Goal: Task Accomplishment & Management: Use online tool/utility

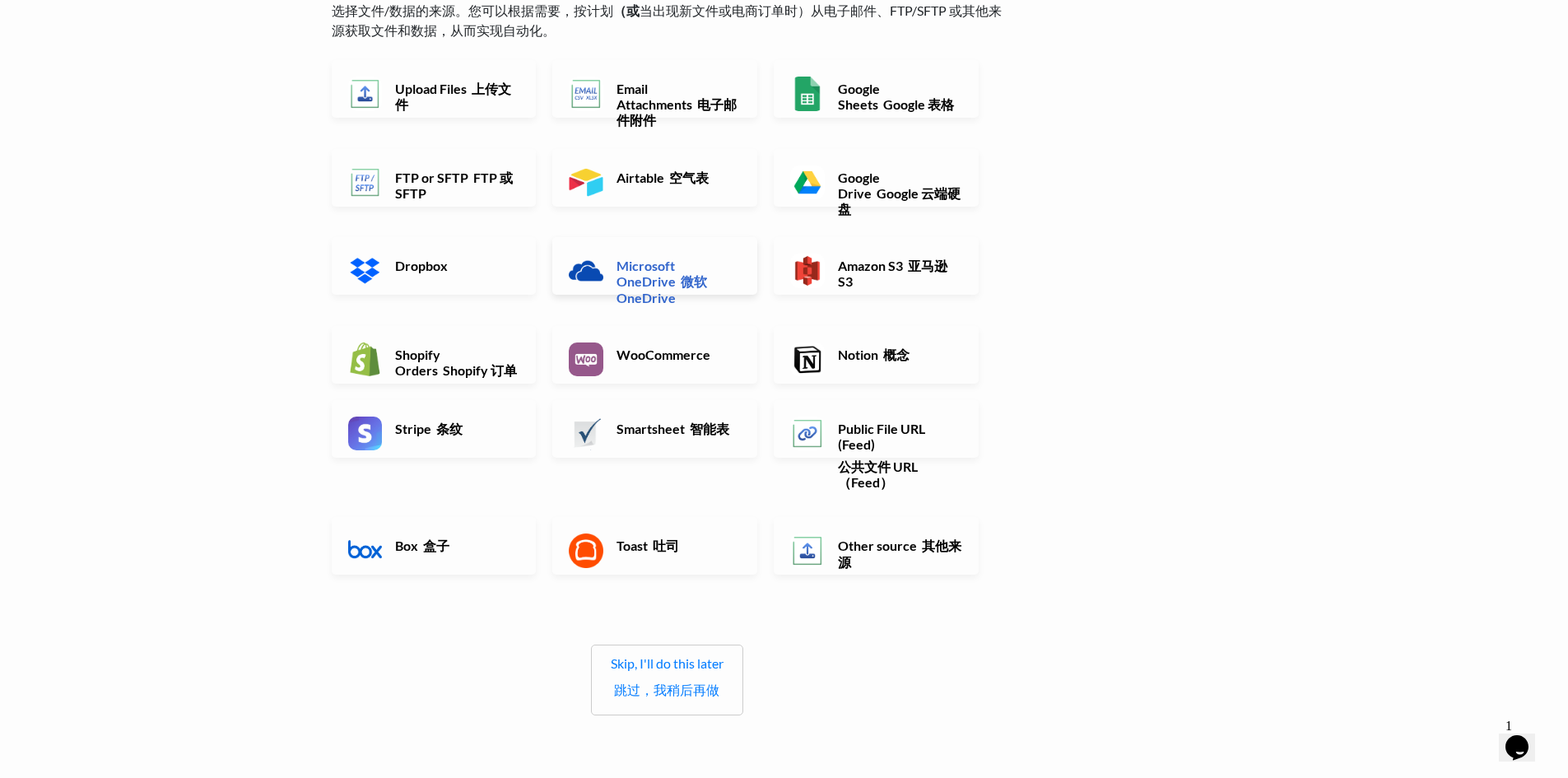
scroll to position [165, 0]
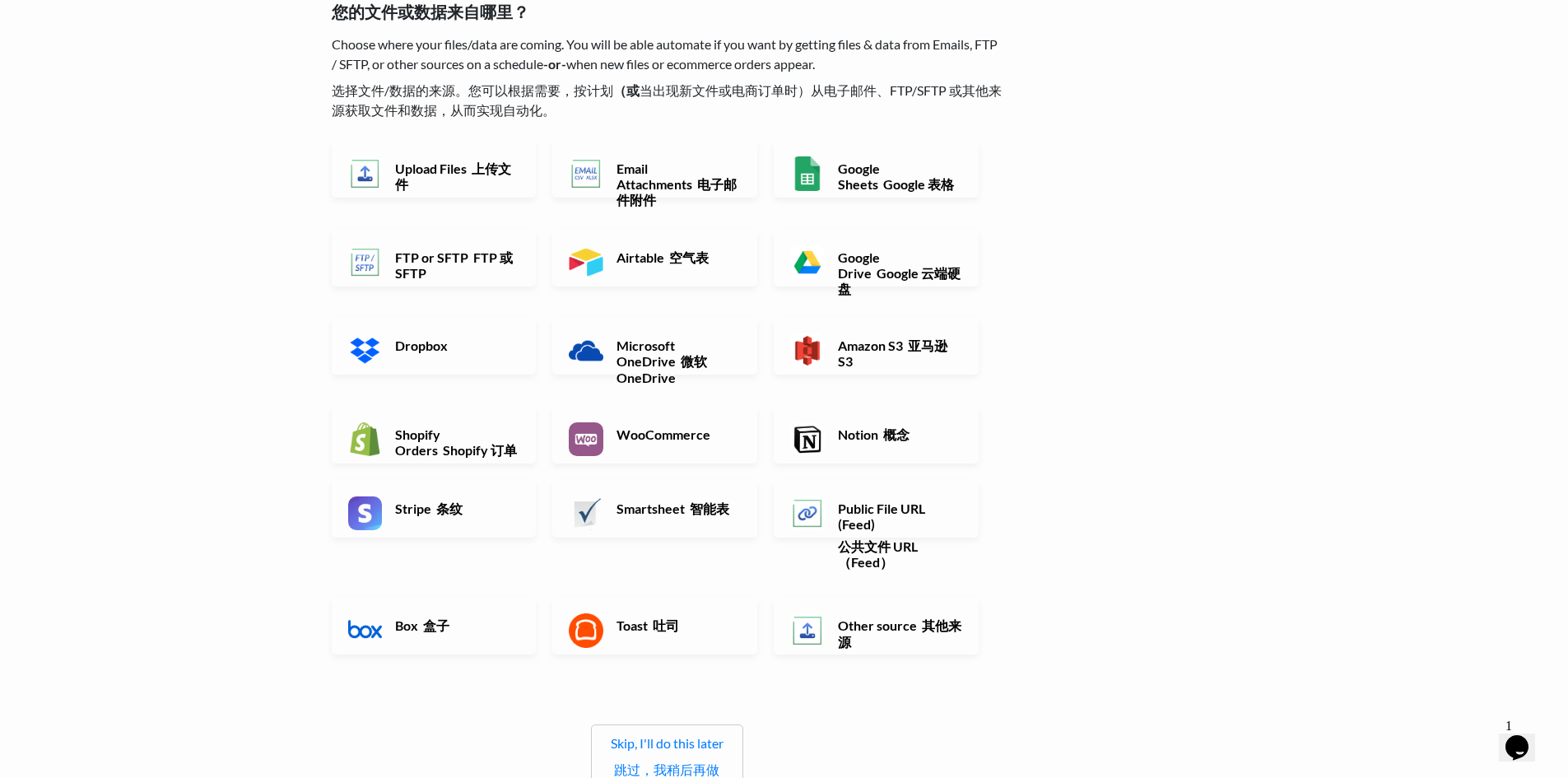
click at [689, 259] on font "空气表" at bounding box center [689, 257] width 40 height 16
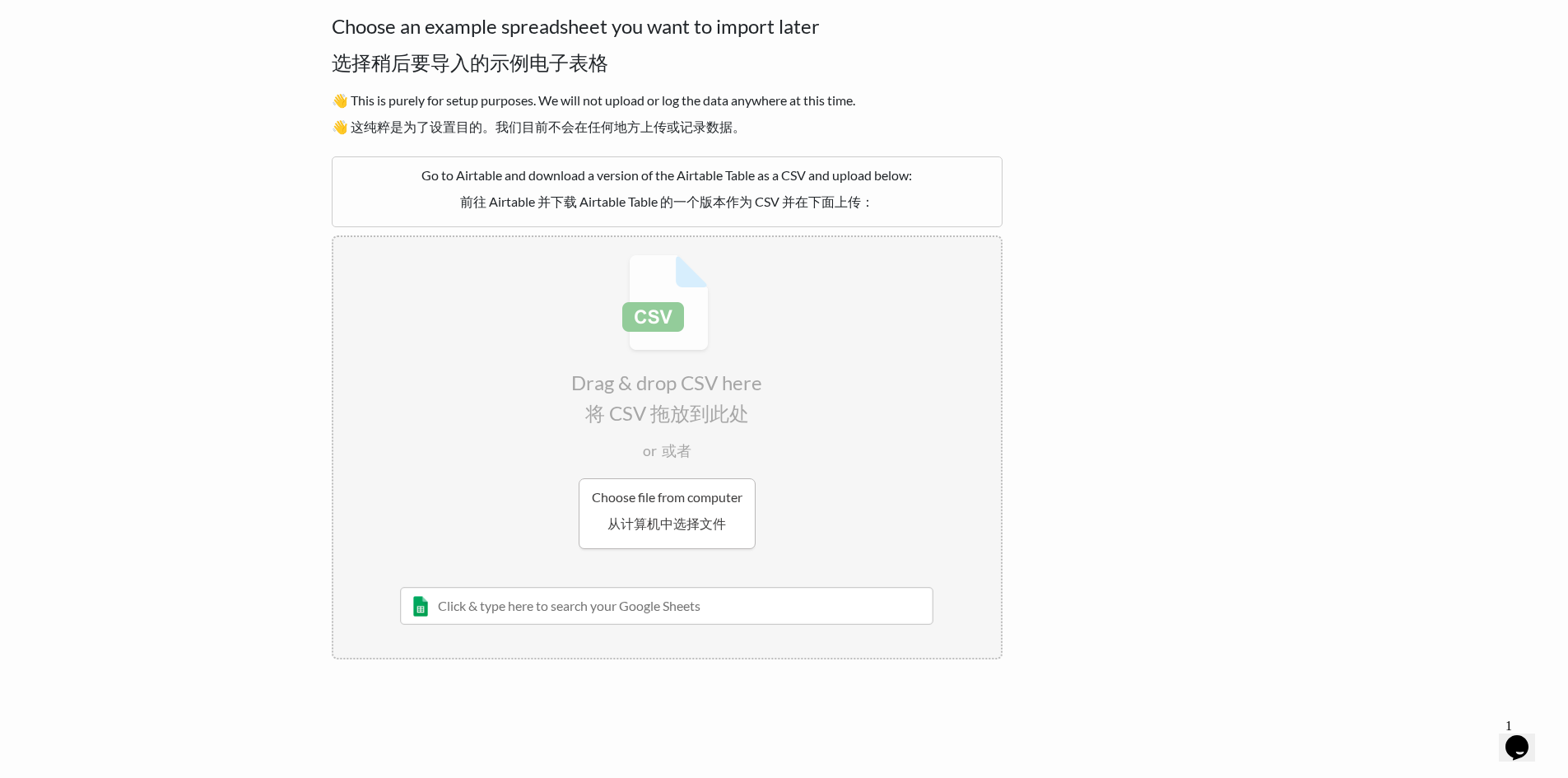
drag, startPoint x: 717, startPoint y: 510, endPoint x: 728, endPoint y: 505, distance: 12.1
click at [717, 510] on button "Choose file from computer 从计算机中选择文件" at bounding box center [667, 513] width 177 height 70
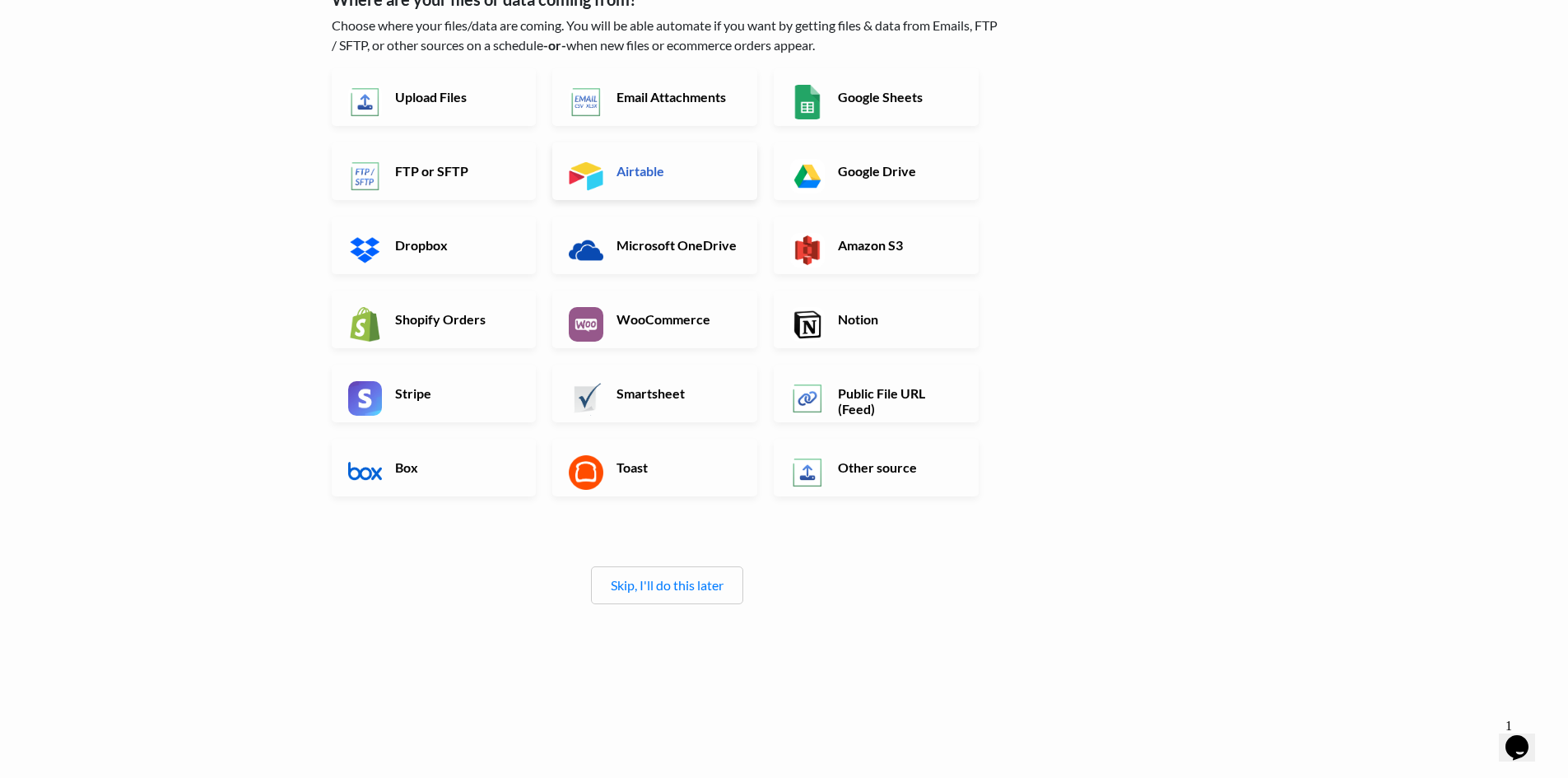
click at [681, 169] on h6 "Airtable" at bounding box center [677, 171] width 129 height 16
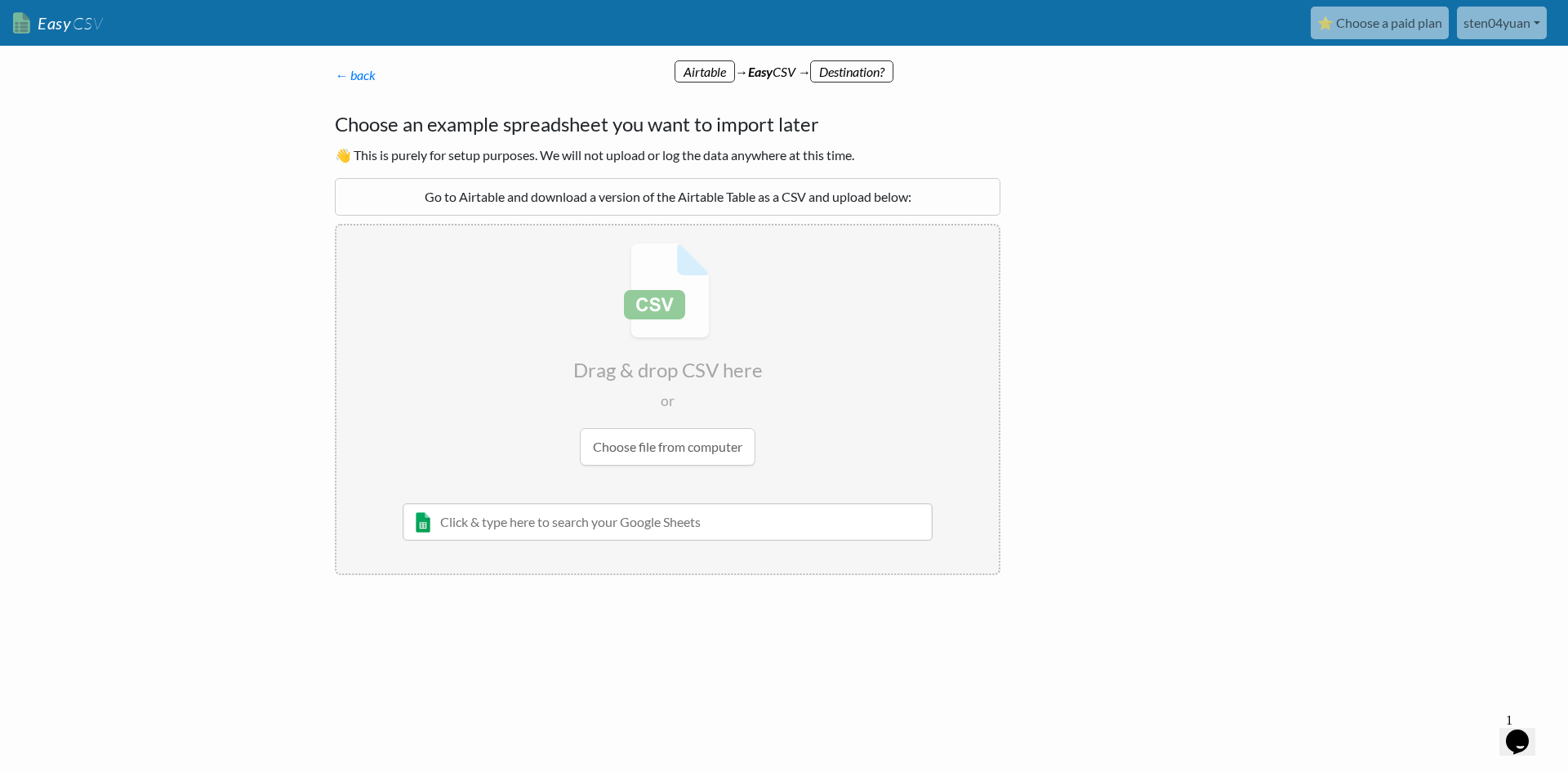
click at [663, 525] on input "text" at bounding box center [667, 522] width 530 height 37
click at [645, 530] on input "text" at bounding box center [667, 522] width 530 height 37
click at [645, 524] on input "text" at bounding box center [667, 522] width 530 height 37
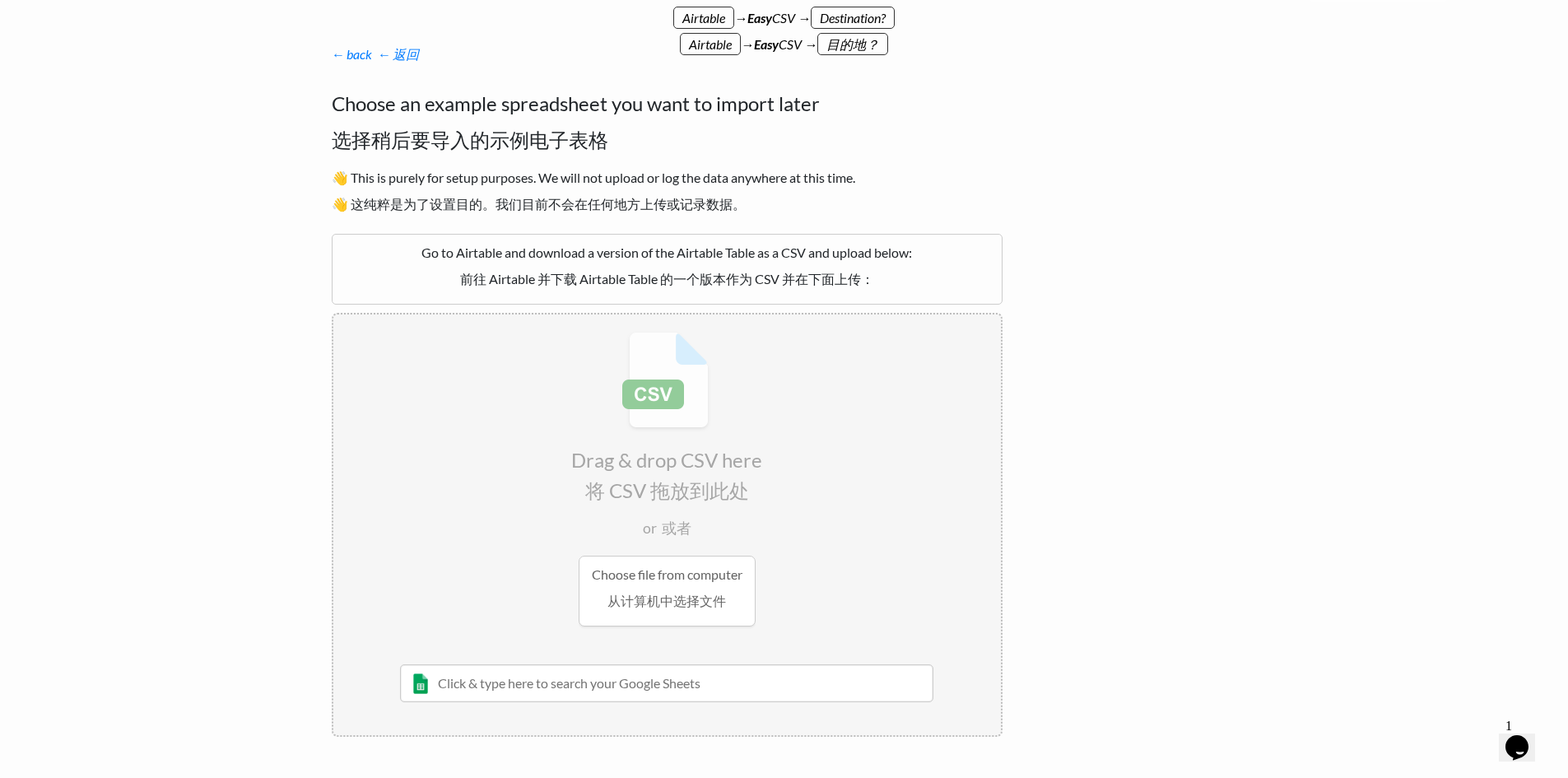
scroll to position [82, 0]
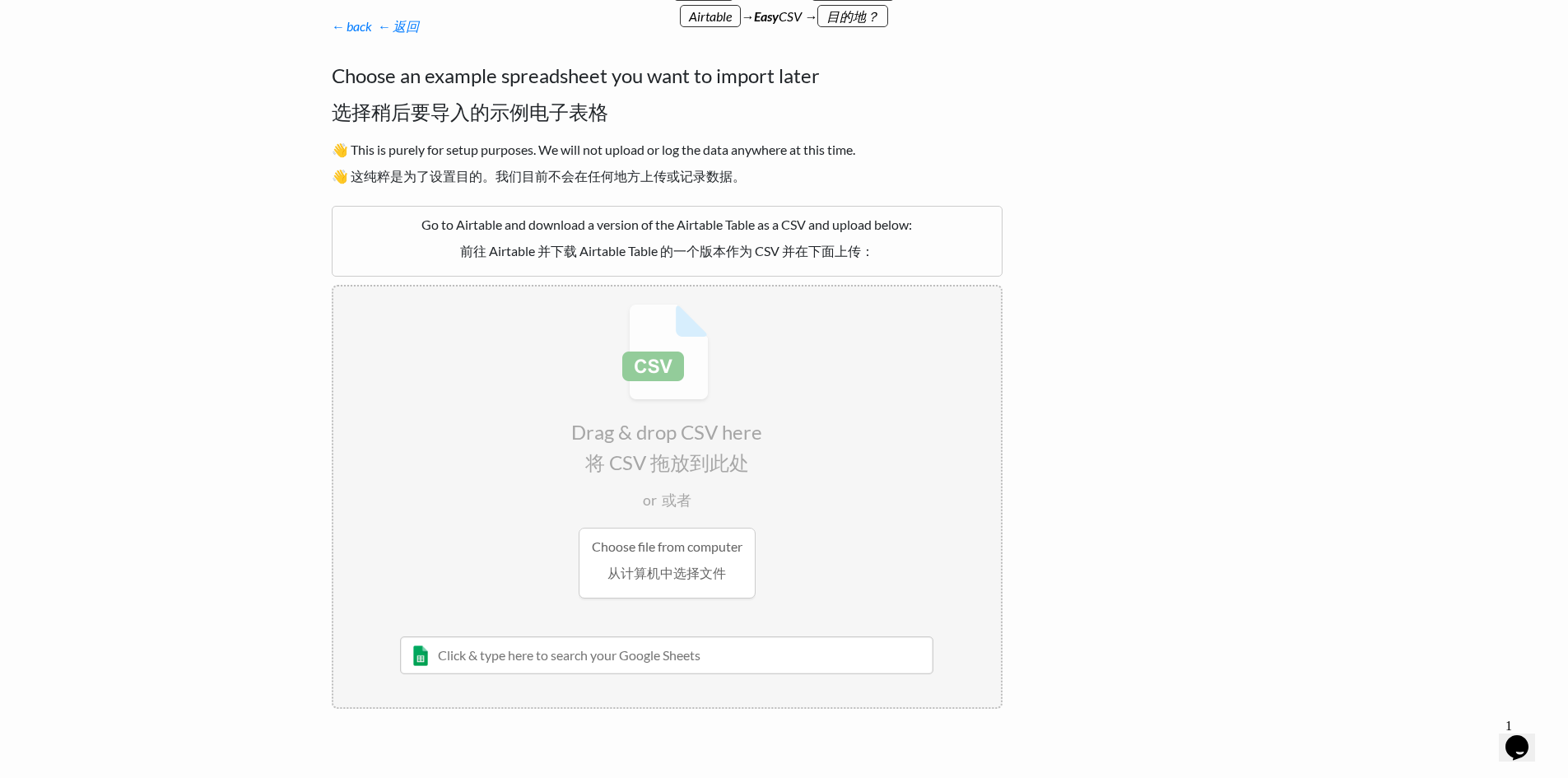
click at [913, 359] on input "file" at bounding box center [667, 416] width 668 height 259
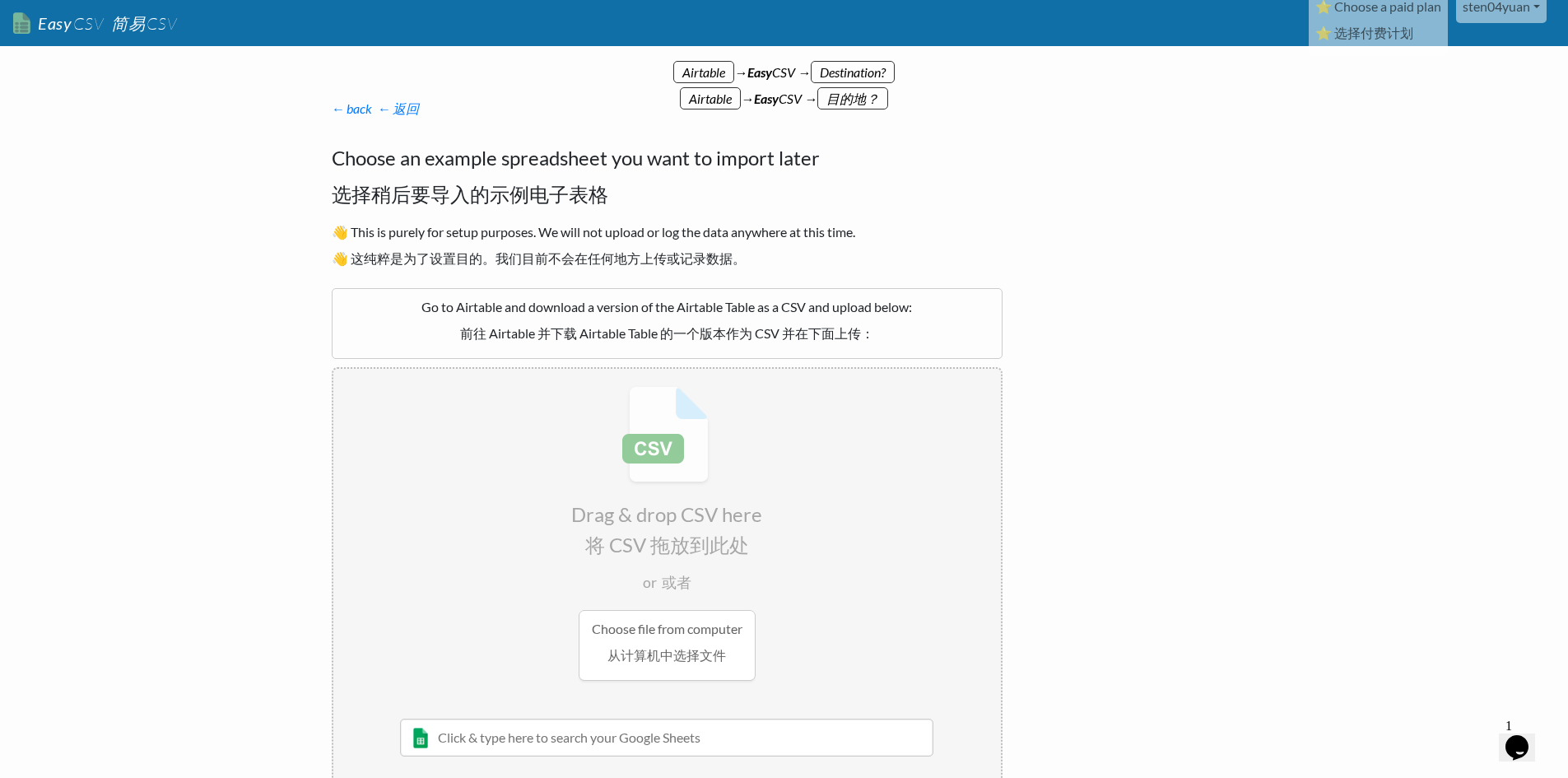
click at [860, 76] on span "Destination?" at bounding box center [852, 71] width 84 height 22
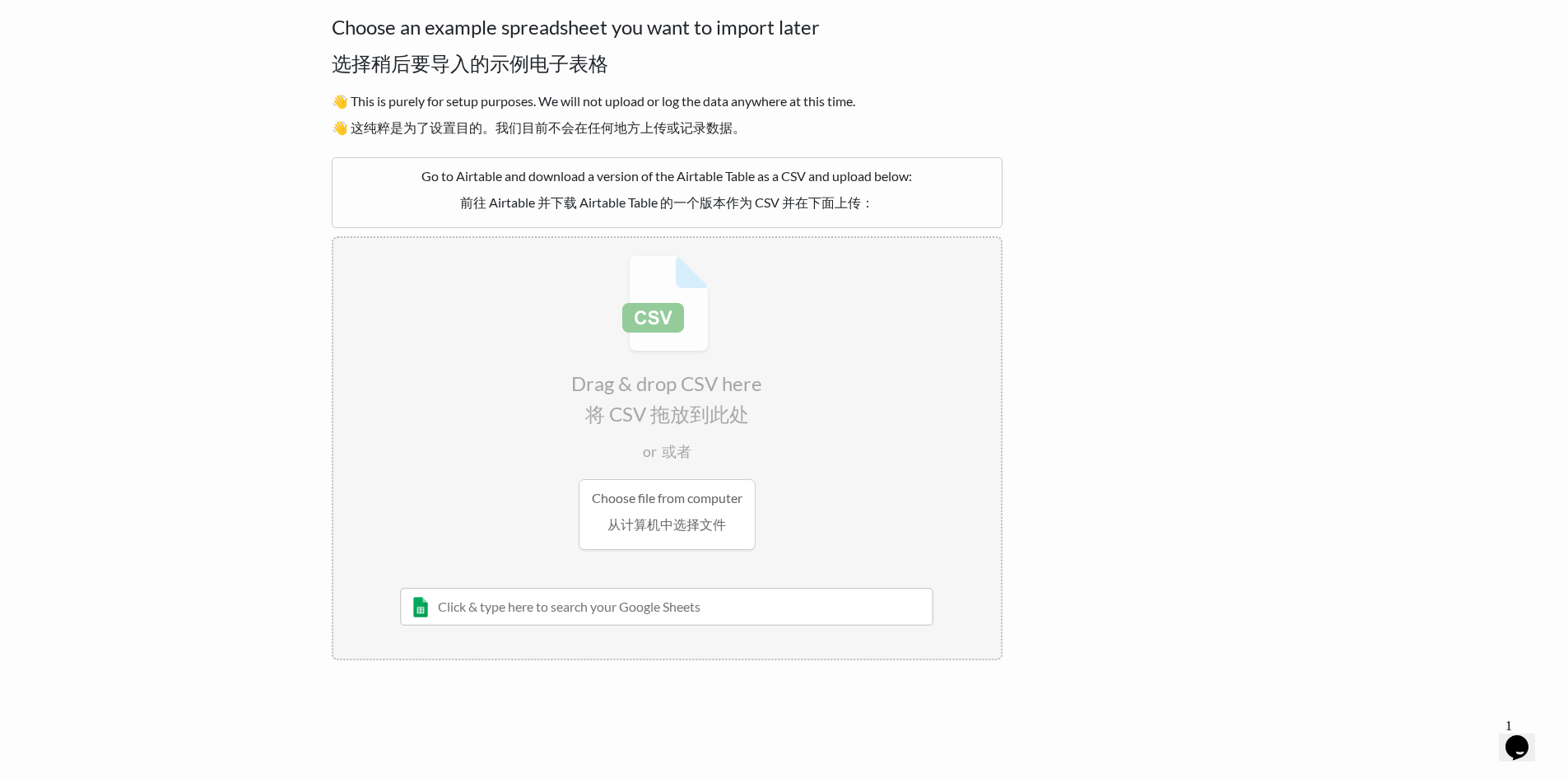
scroll to position [133, 0]
drag, startPoint x: 544, startPoint y: 606, endPoint x: 504, endPoint y: 609, distance: 40.1
click at [535, 607] on input "text" at bounding box center [667, 604] width 534 height 38
click at [423, 607] on input "text" at bounding box center [667, 604] width 534 height 38
click at [676, 352] on input "file" at bounding box center [667, 364] width 668 height 259
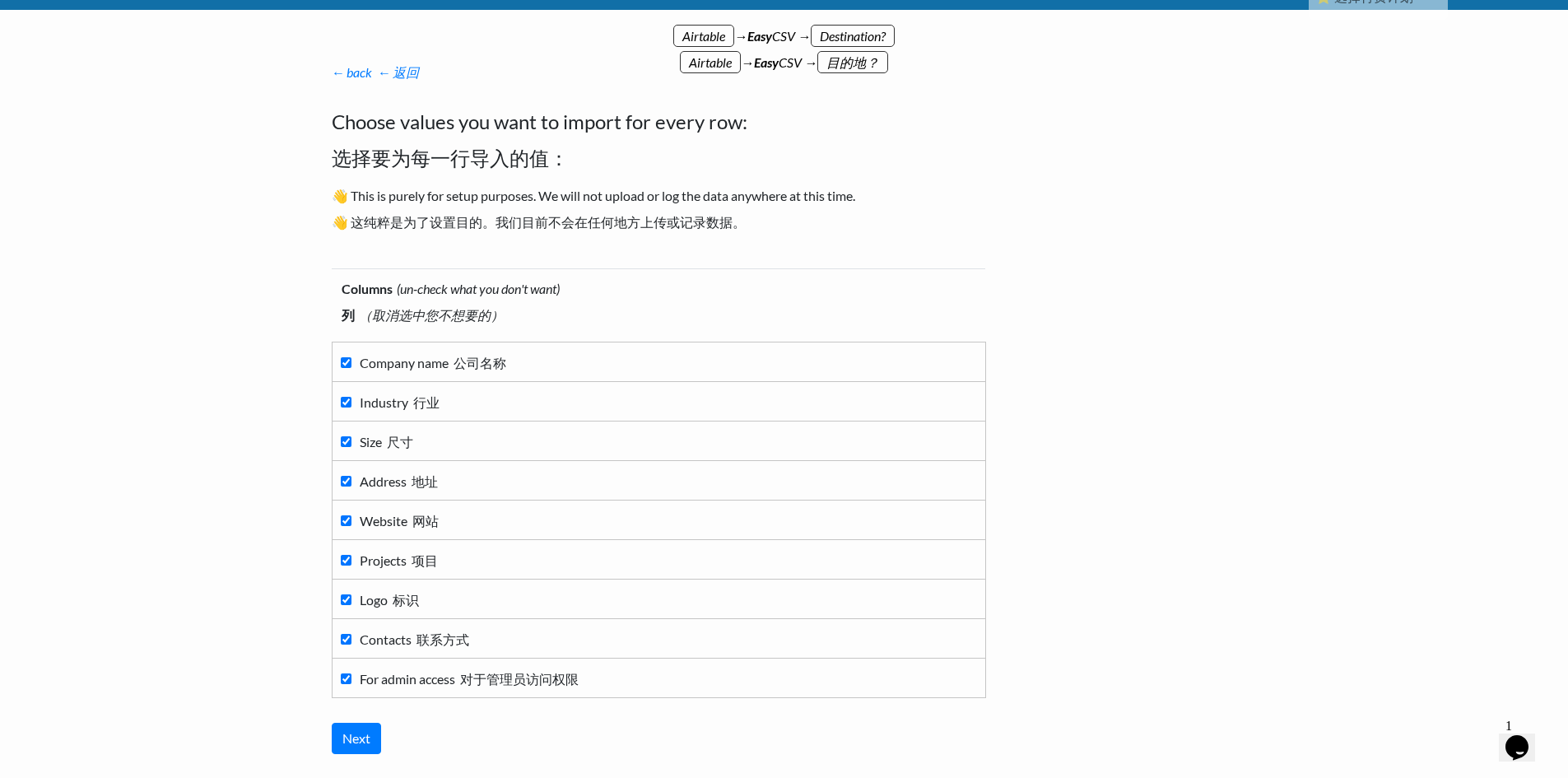
scroll to position [0, 0]
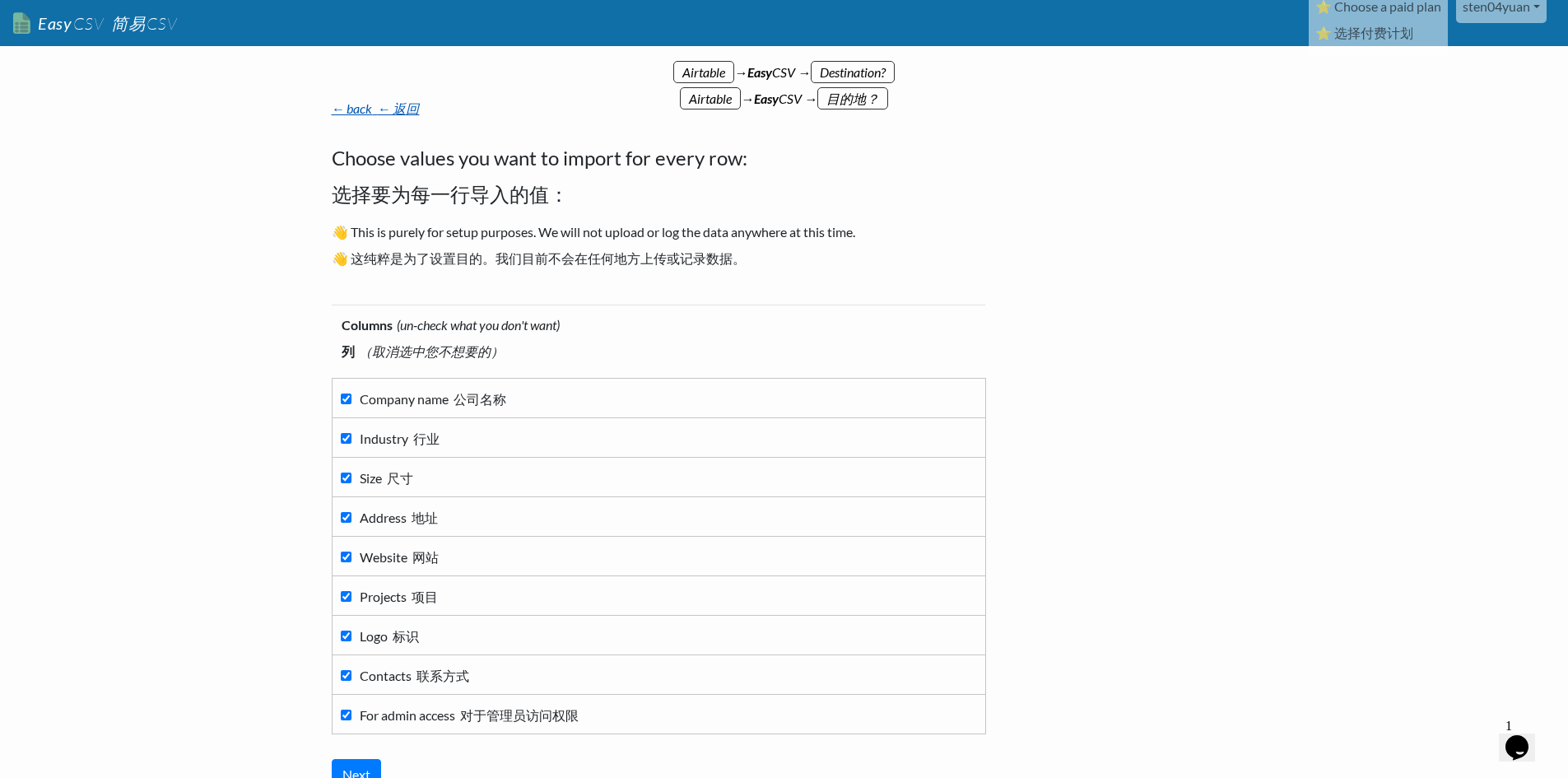
click at [408, 105] on font "← 返回" at bounding box center [399, 108] width 42 height 16
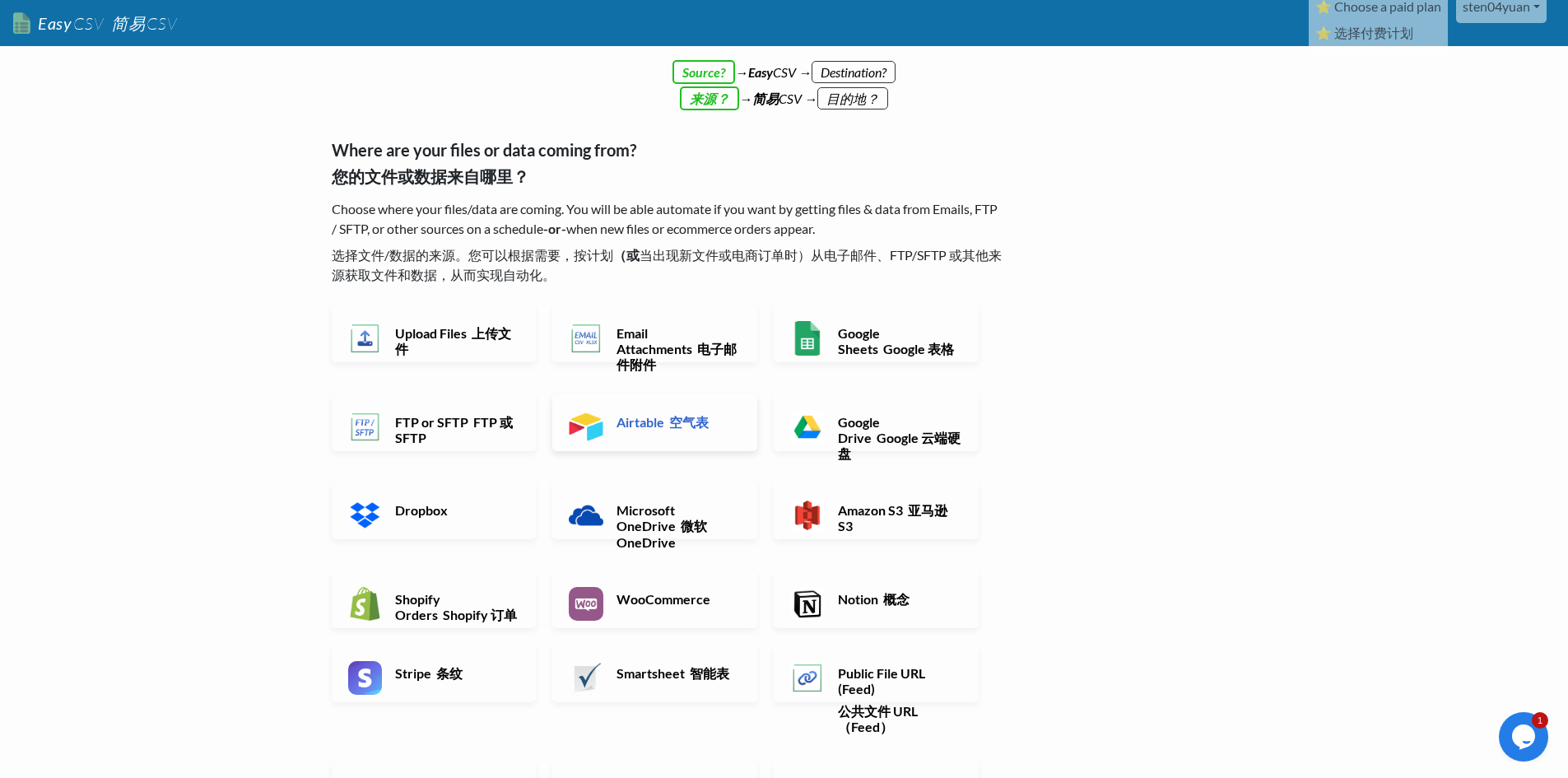
click at [680, 418] on font "空气表" at bounding box center [689, 422] width 40 height 16
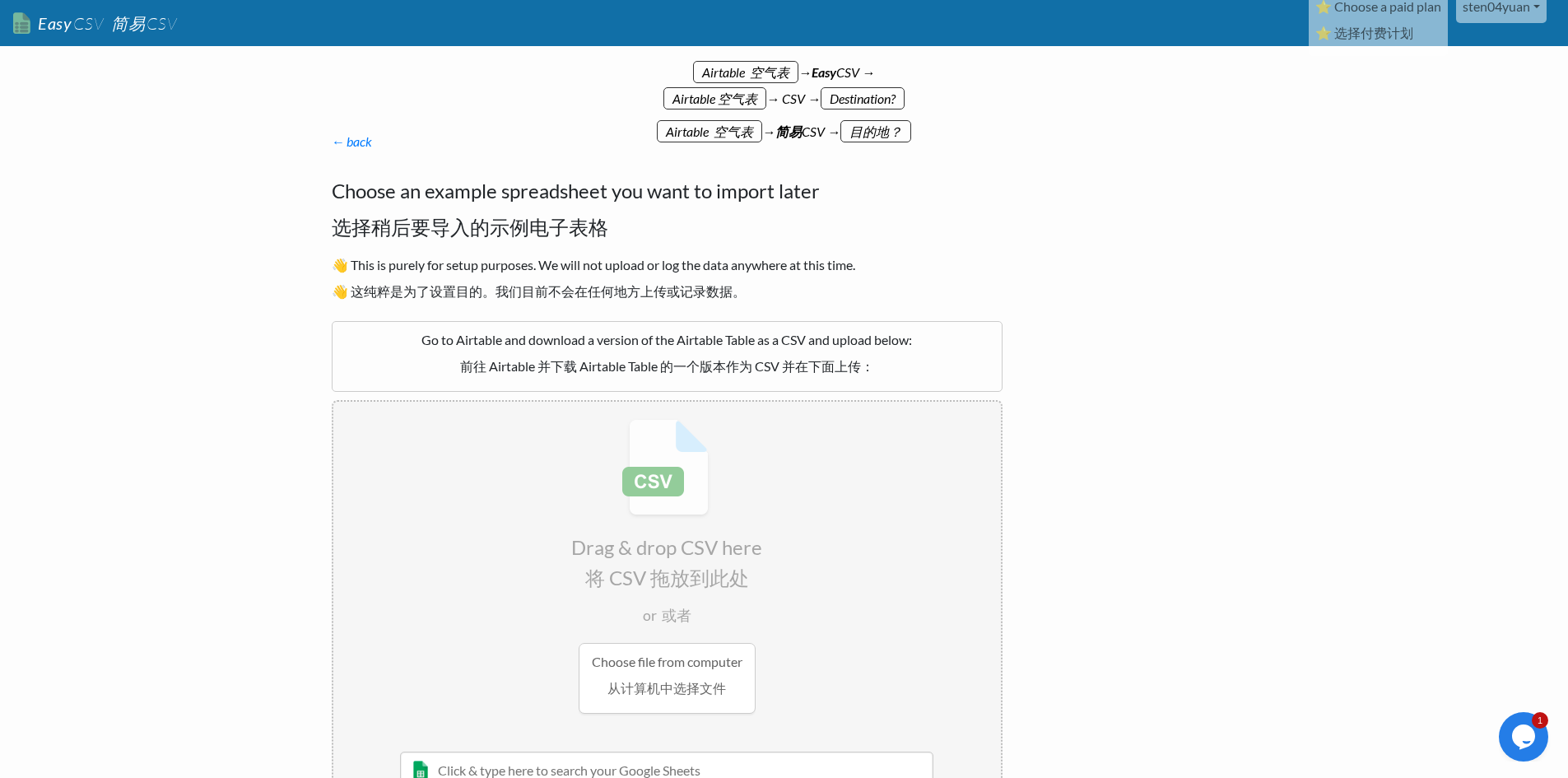
click at [696, 486] on input "file" at bounding box center [667, 531] width 668 height 259
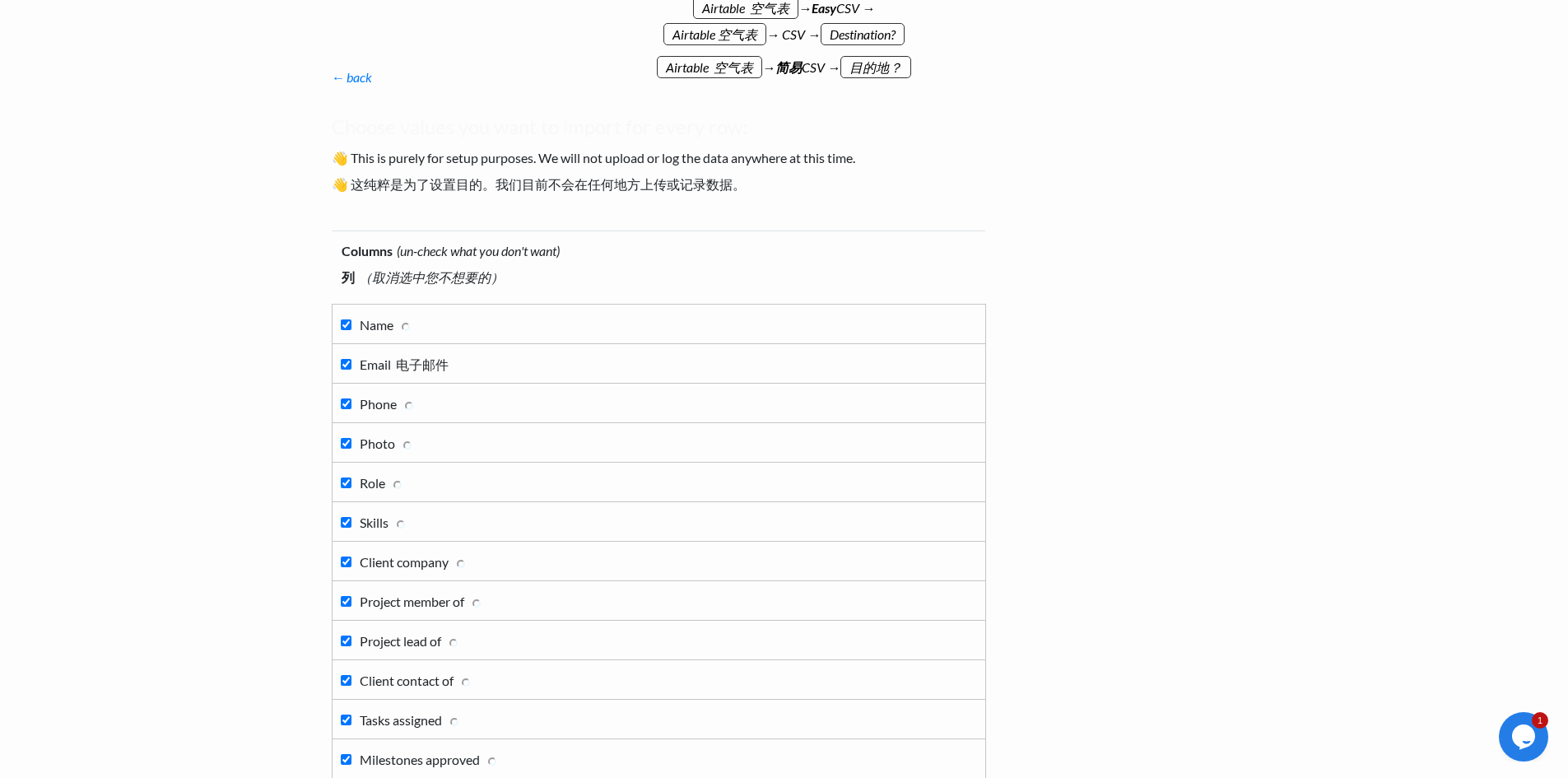
scroll to position [290, 0]
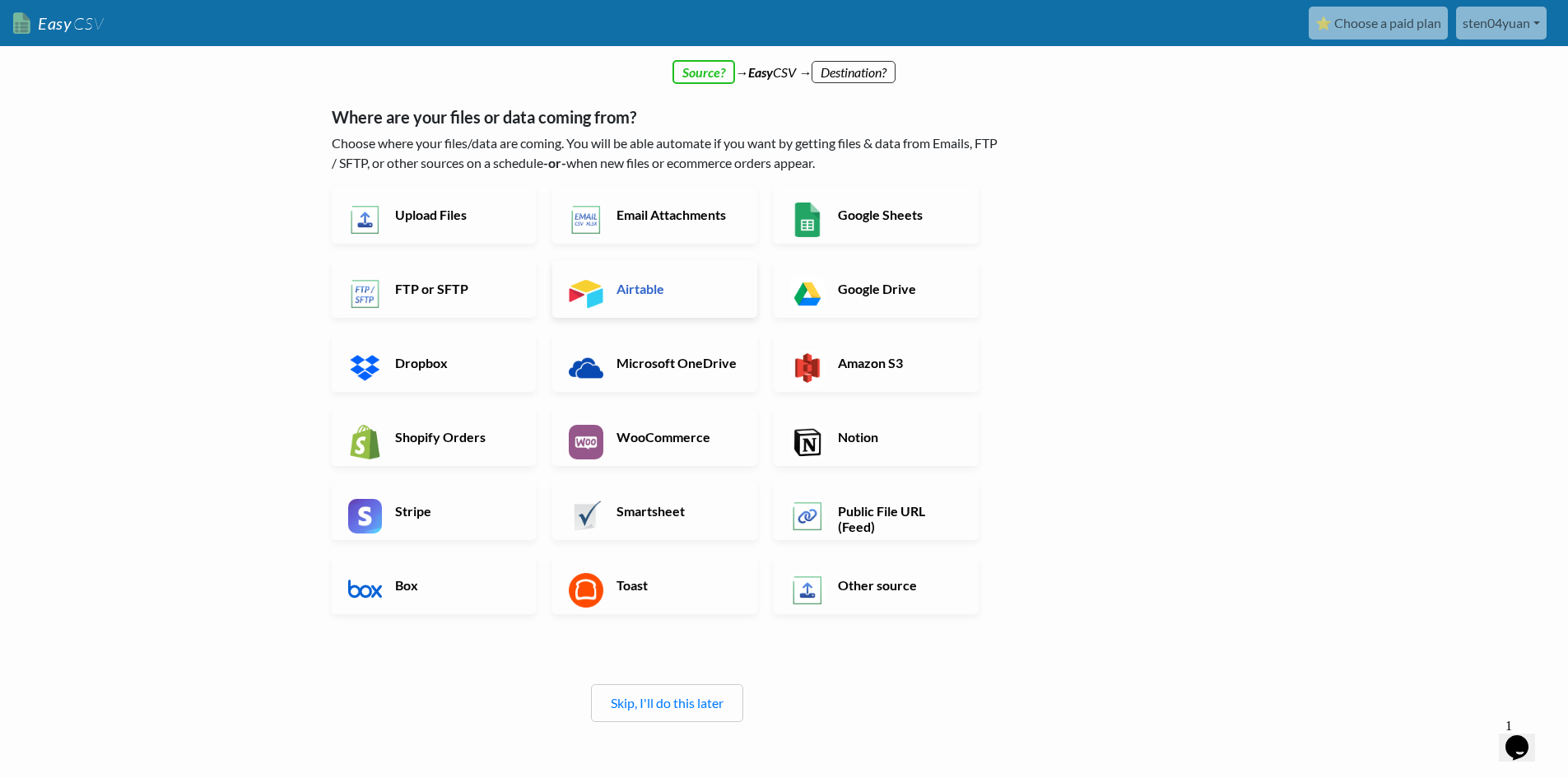
click at [684, 307] on link "Airtable" at bounding box center [655, 289] width 205 height 58
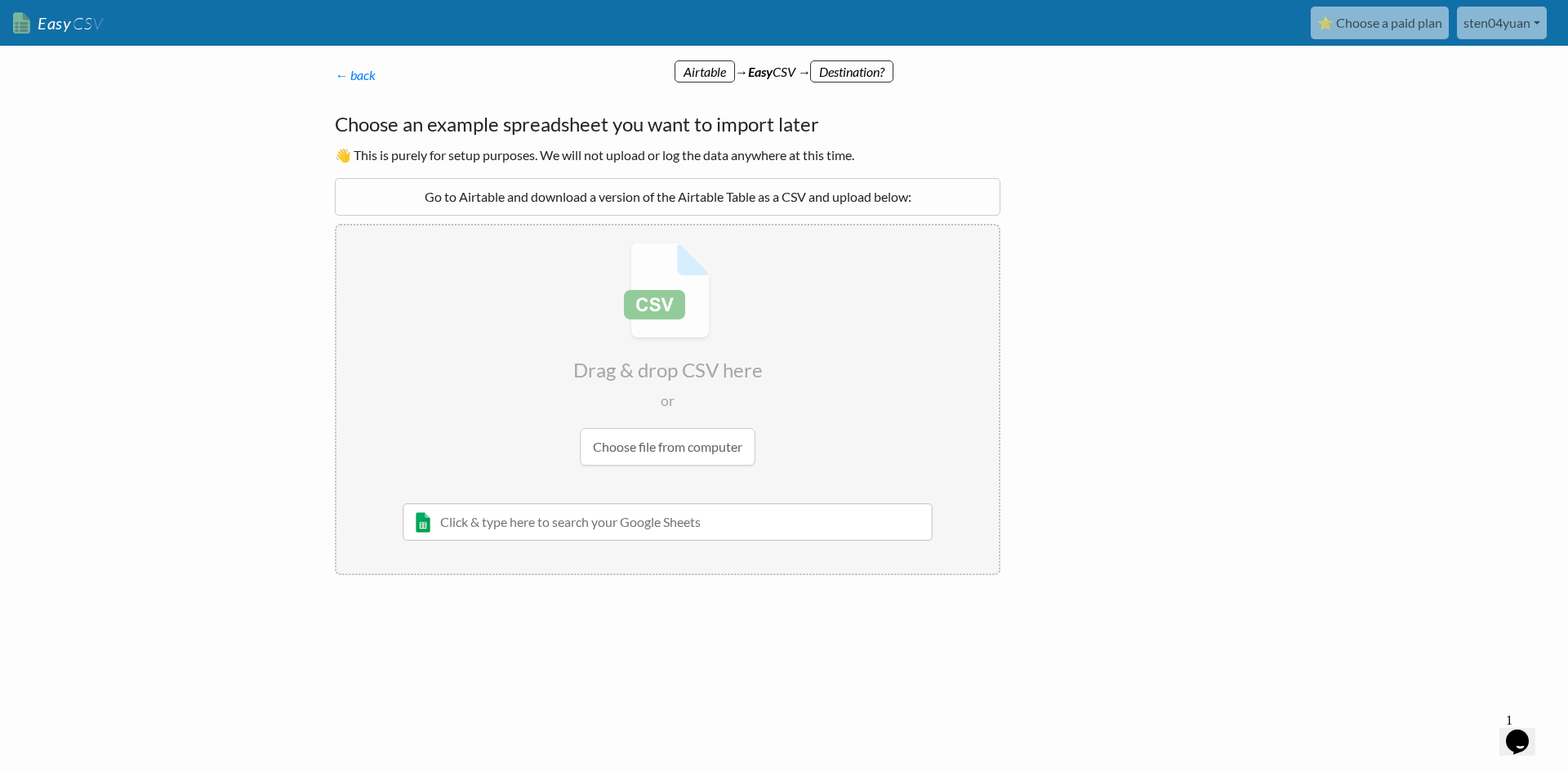
click at [654, 517] on input "text" at bounding box center [667, 522] width 530 height 37
click at [846, 327] on input "file" at bounding box center [667, 354] width 662 height 257
click at [730, 535] on input "text" at bounding box center [667, 522] width 530 height 37
click at [694, 459] on input "file" at bounding box center [667, 354] width 662 height 257
click at [725, 517] on input "text" at bounding box center [667, 522] width 530 height 37
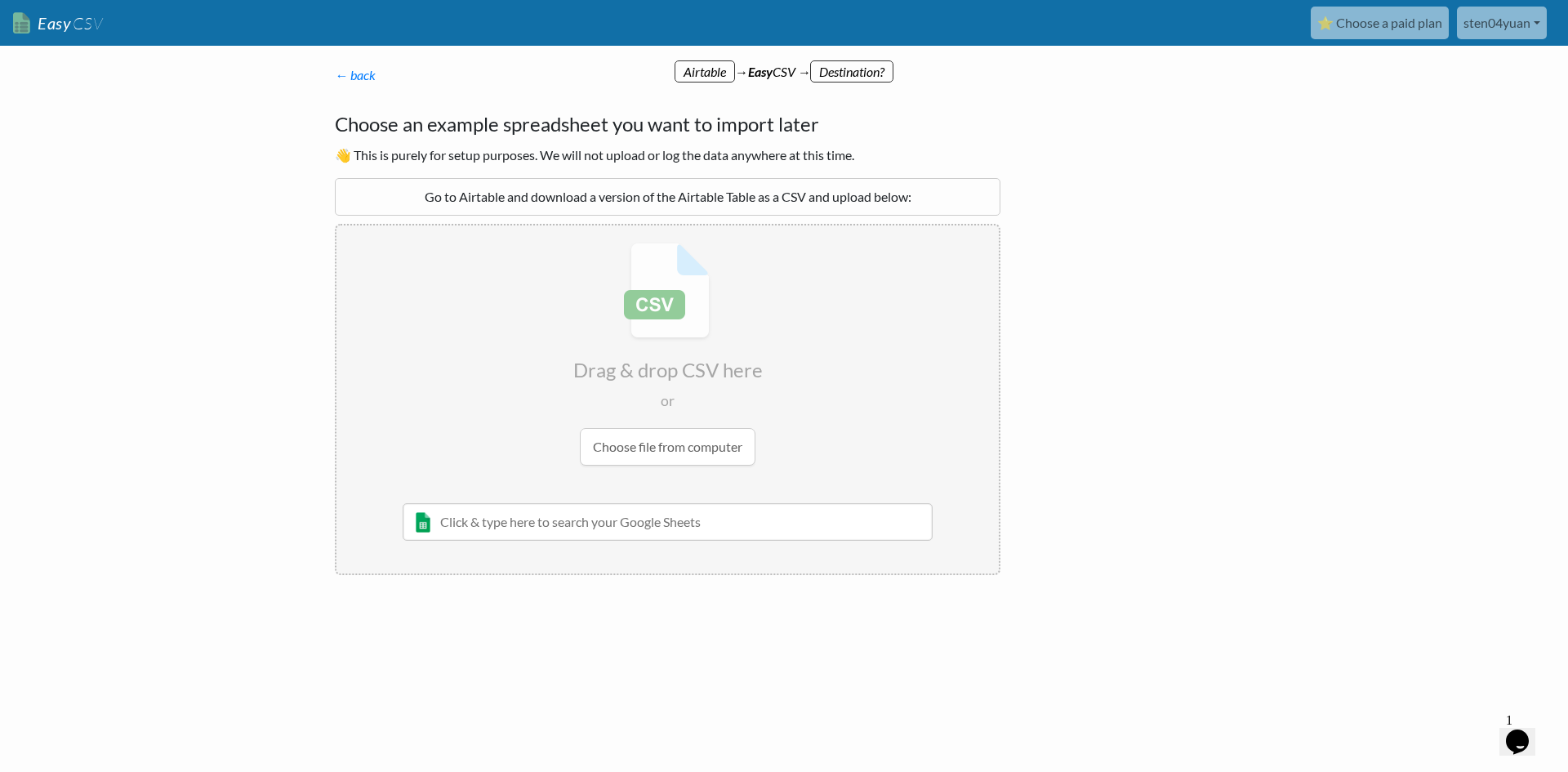
click at [714, 464] on input "file" at bounding box center [667, 354] width 662 height 257
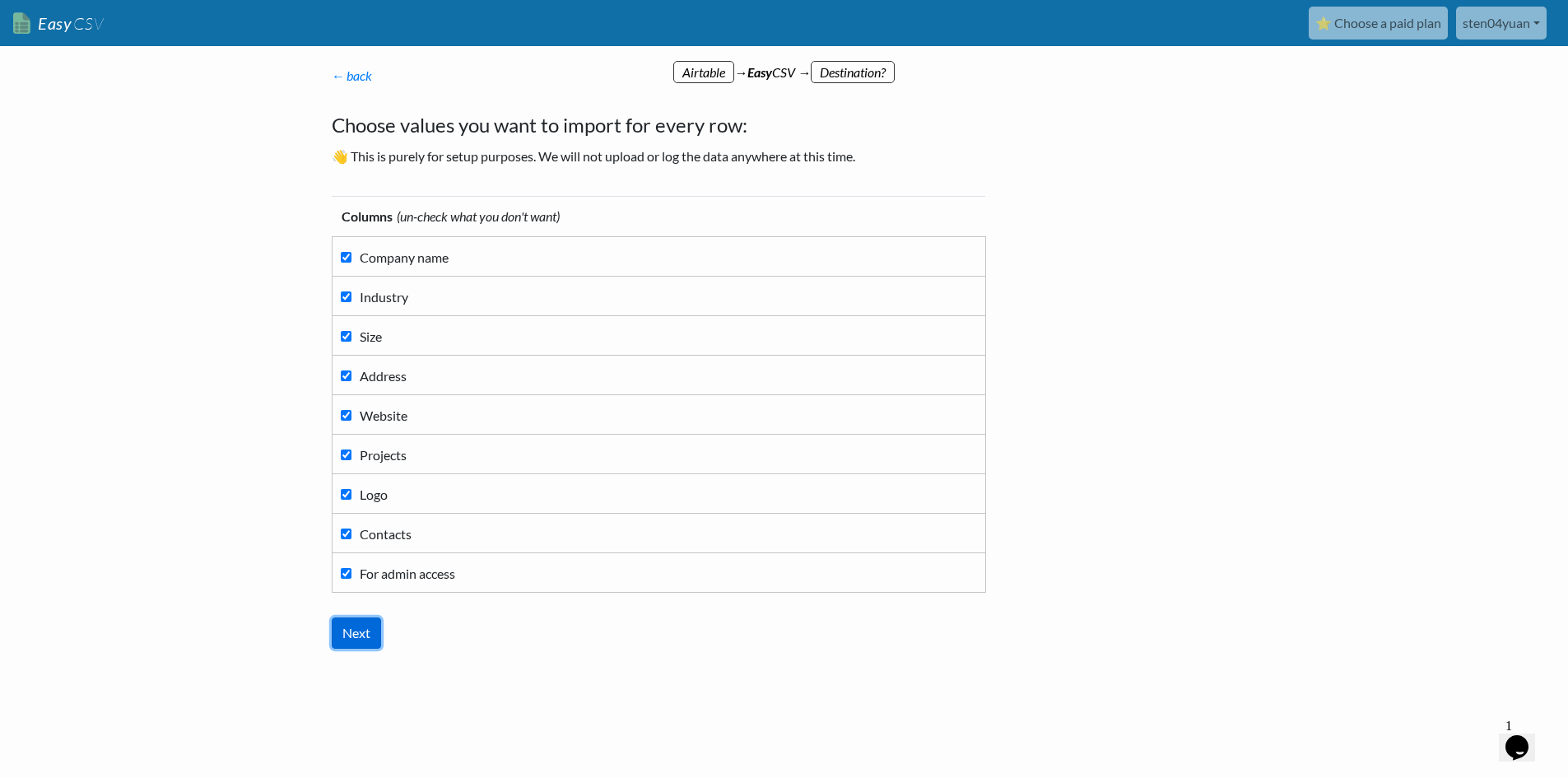
drag, startPoint x: 360, startPoint y: 636, endPoint x: 369, endPoint y: 634, distance: 9.2
click at [360, 637] on input "Next" at bounding box center [356, 633] width 50 height 32
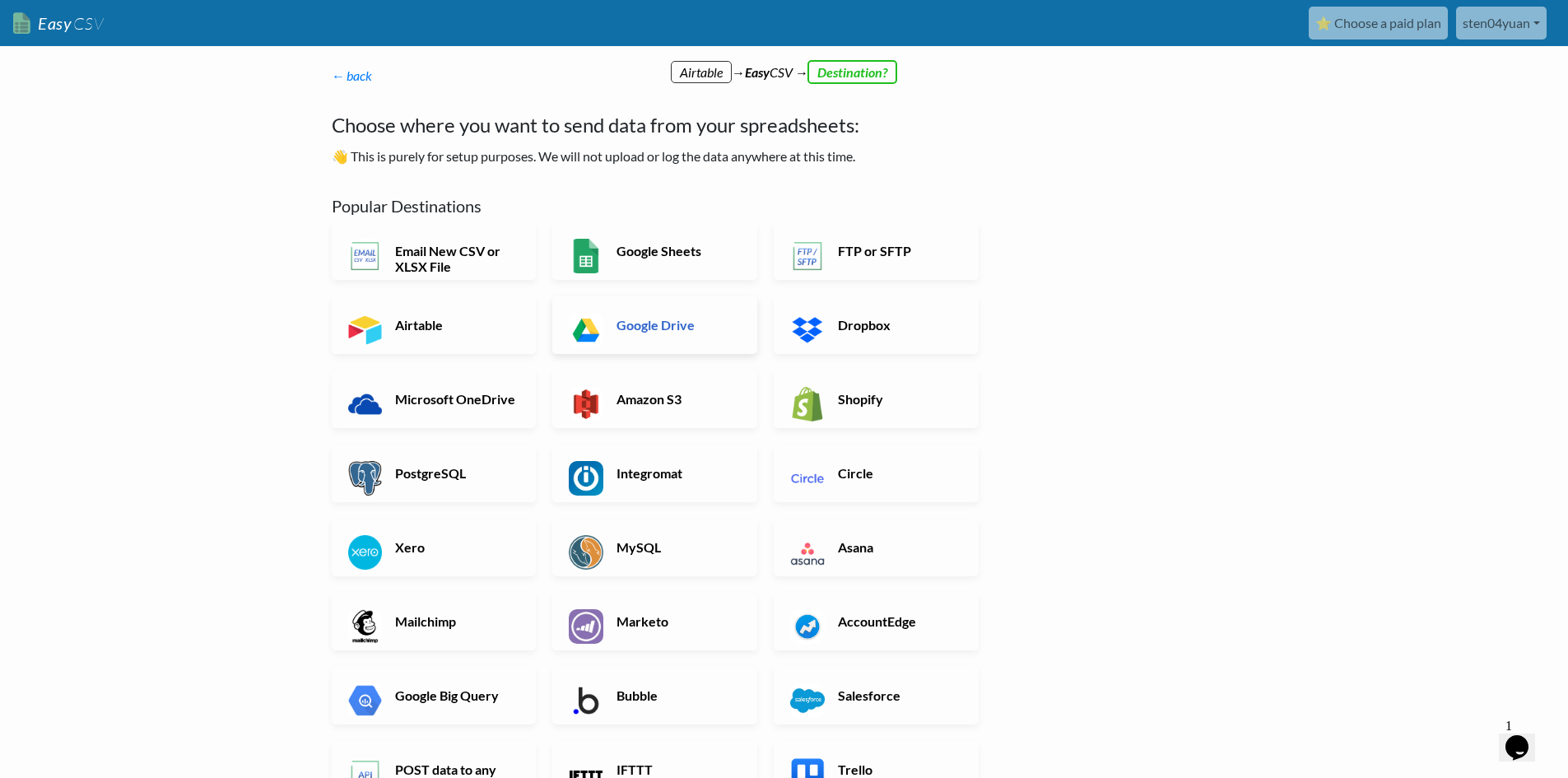
drag, startPoint x: 669, startPoint y: 329, endPoint x: 679, endPoint y: 333, distance: 10.8
click at [669, 329] on h6 "Google Drive" at bounding box center [677, 324] width 129 height 16
